Goal: Task Accomplishment & Management: Manage account settings

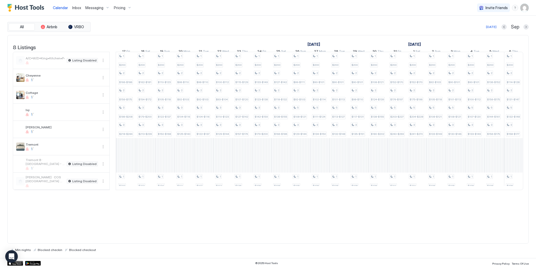
scroll to position [0, 97]
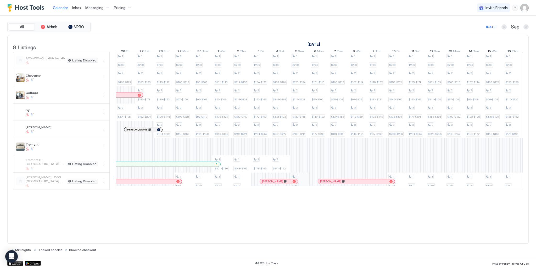
click at [305, 186] on div "1 $200 2 $114-$128 2 $137-$153 2 $177-$198 1 $160 1 $200 2 $98-$110 1 $120-$134…" at bounding box center [474, 121] width 911 height 138
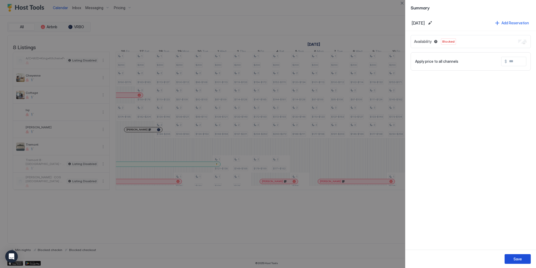
click at [419, 202] on div "Save" at bounding box center [518, 259] width 8 height 5
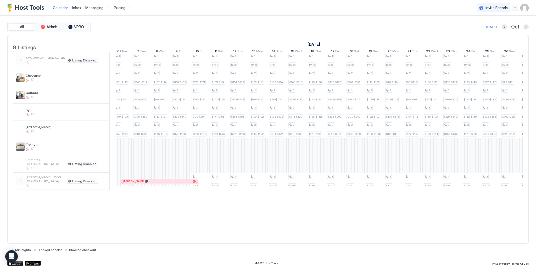
scroll to position [0, 302]
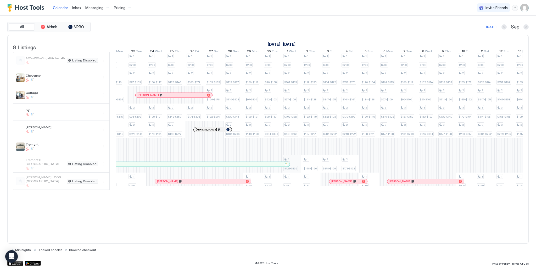
click at [297, 170] on div "1 $200 1 $90-$101 1 $99-$111 1 $106-$119 1 $162-$181 1 $200 1 $90-$101 1 $104-$…" at bounding box center [156, 121] width 911 height 138
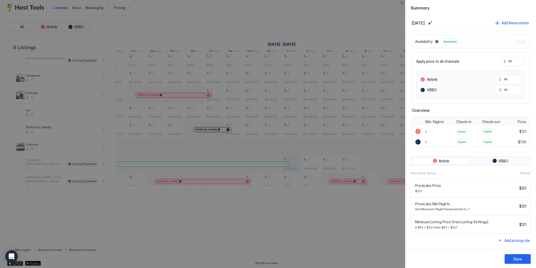
click at [349, 165] on div at bounding box center [268, 134] width 536 height 268
click at [419, 24] on button "Edit date range" at bounding box center [430, 23] width 6 height 6
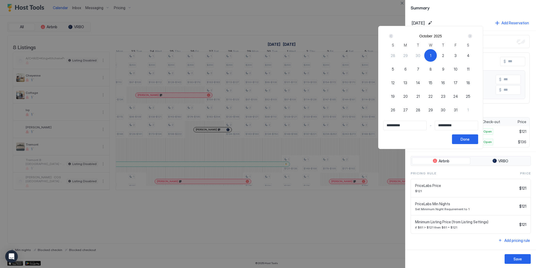
click at [419, 56] on div "3" at bounding box center [456, 55] width 13 height 13
type input "**********"
click at [419, 57] on div "1" at bounding box center [430, 55] width 13 height 13
type input "**********"
click at [394, 68] on span "5" at bounding box center [393, 69] width 2 height 5
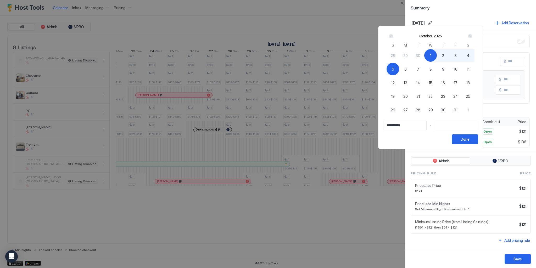
type input "**********"
click at [419, 138] on button "Done" at bounding box center [465, 140] width 26 height 10
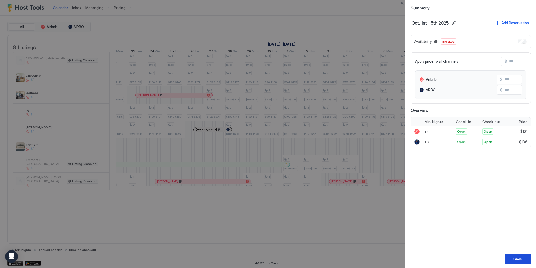
click at [419, 202] on div "Save" at bounding box center [518, 259] width 8 height 5
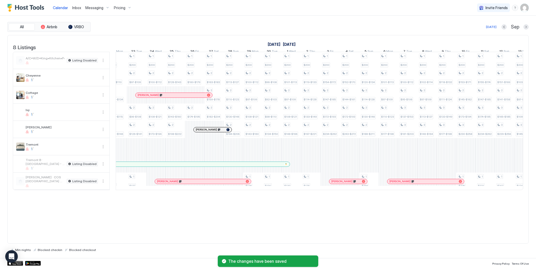
click at [282, 202] on div "8 Listings [DATE] [DATE] 1 Mon 2 Tue 3 Wed 4 Thu 5 Fri 6 Sat 7 Sun 8 Mon 9 Tue …" at bounding box center [268, 139] width 522 height 209
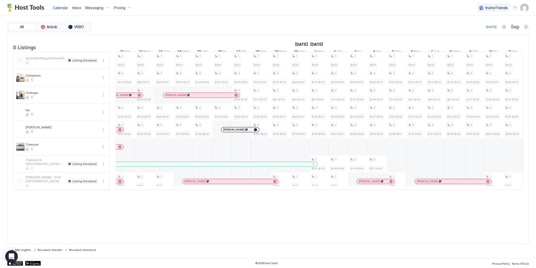
click at [150, 101] on div "1 $200 1 $90-$101 1 $99-$111 1 $106-$119 1 $162-$181 1 $200 1 $90-$101 1 $104-$…" at bounding box center [183, 121] width 911 height 138
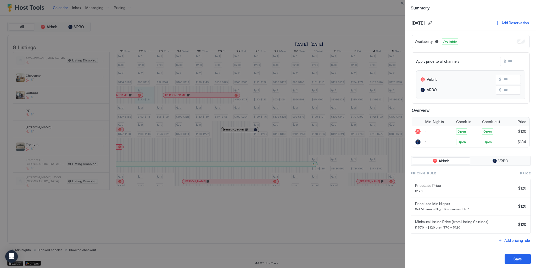
click at [419, 44] on div "Availability Available" at bounding box center [471, 41] width 118 height 13
click at [309, 202] on div at bounding box center [268, 134] width 536 height 268
click at [401, 4] on button "Close" at bounding box center [402, 3] width 6 height 6
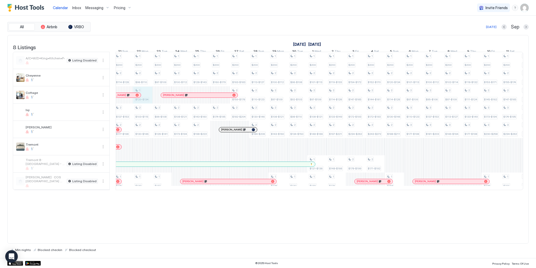
click at [148, 98] on div "1 $200 1 $90-$101 1 $99-$111 1 $106-$119 1 $162-$181 1 $200 1 $90-$101 1 $104-$…" at bounding box center [181, 121] width 911 height 138
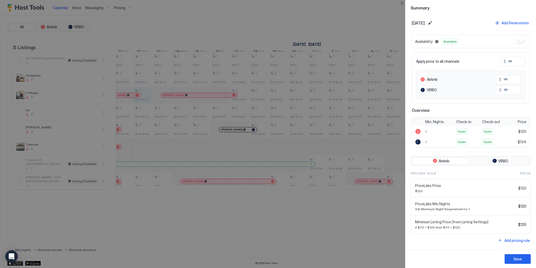
drag, startPoint x: 334, startPoint y: 213, endPoint x: 333, endPoint y: 209, distance: 4.5
click at [334, 202] on div at bounding box center [268, 134] width 536 height 268
click at [334, 201] on div at bounding box center [268, 134] width 536 height 268
click at [402, 4] on button "Close" at bounding box center [402, 3] width 6 height 6
